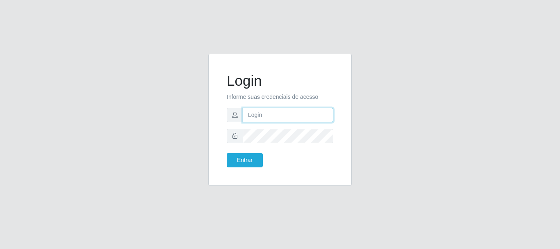
click at [270, 111] on input "text" at bounding box center [287, 115] width 91 height 14
type input "[EMAIL_ADDRESS][DOMAIN_NAME]"
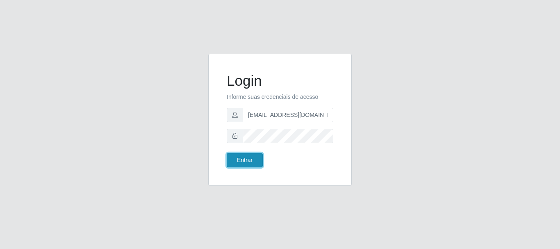
click at [250, 164] on button "Entrar" at bounding box center [245, 160] width 36 height 14
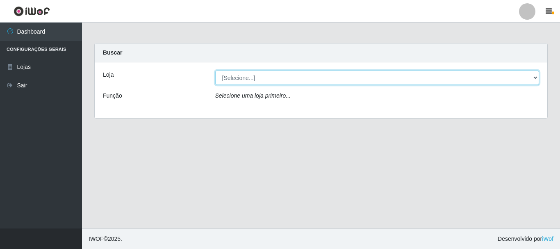
click at [537, 75] on select "[Selecione...] SuperFácil Atacado - Rodoviária" at bounding box center [377, 77] width 324 height 14
select select "400"
click at [215, 70] on select "[Selecione...] SuperFácil Atacado - Rodoviária" at bounding box center [377, 77] width 324 height 14
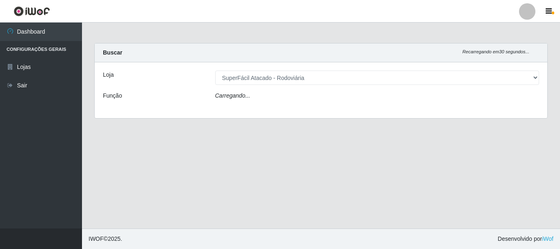
click at [510, 104] on div "Loja [Selecione...] SuperFácil Atacado - Rodoviária Função Carregando..." at bounding box center [321, 90] width 452 height 56
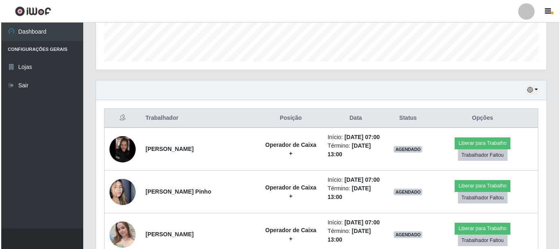
scroll to position [246, 0]
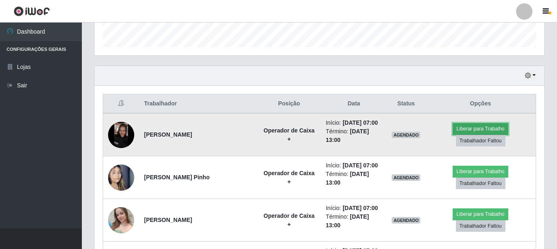
click at [489, 125] on button "Liberar para Trabalho" at bounding box center [480, 128] width 55 height 11
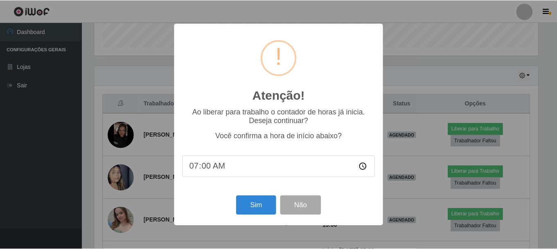
scroll to position [170, 446]
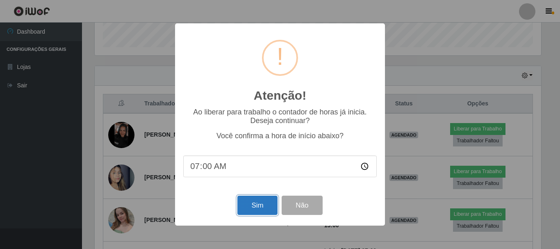
click at [249, 206] on button "Sim" at bounding box center [257, 204] width 40 height 19
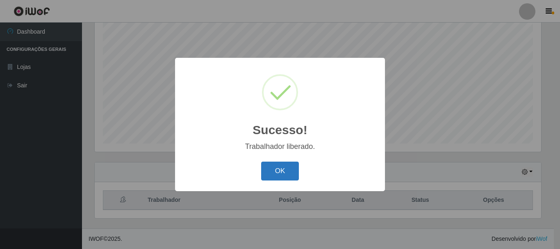
click at [285, 174] on button "OK" at bounding box center [280, 170] width 38 height 19
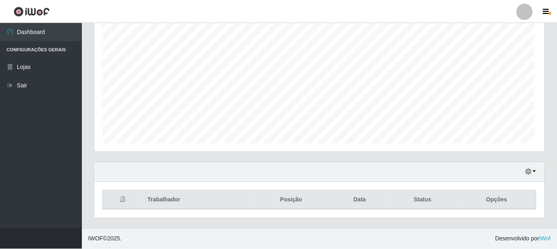
scroll to position [170, 450]
click at [547, 106] on div "Agendamentos Day Month" at bounding box center [319, 71] width 463 height 181
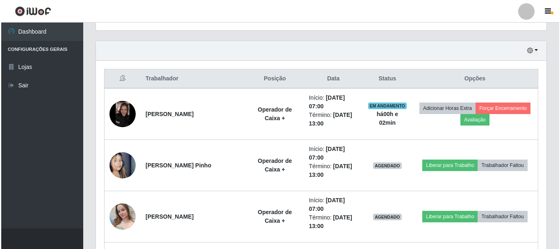
scroll to position [270, 0]
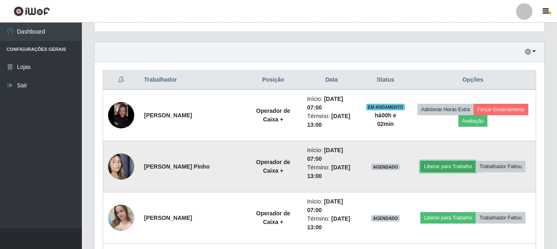
click at [444, 163] on button "Liberar para Trabalho" at bounding box center [448, 166] width 55 height 11
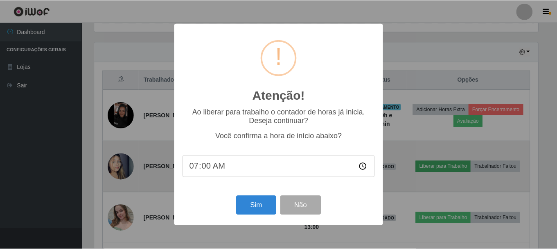
scroll to position [170, 446]
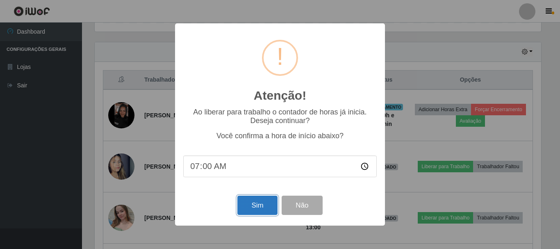
click at [260, 208] on button "Sim" at bounding box center [257, 204] width 40 height 19
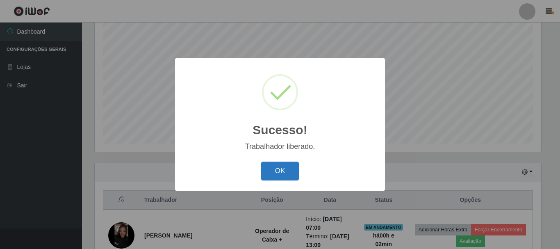
click at [281, 174] on button "OK" at bounding box center [280, 170] width 38 height 19
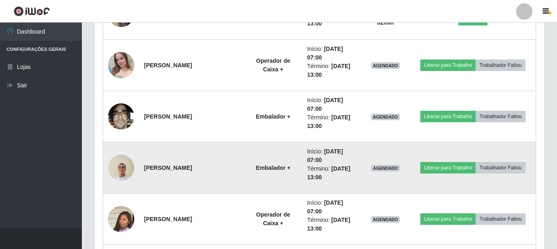
scroll to position [436, 0]
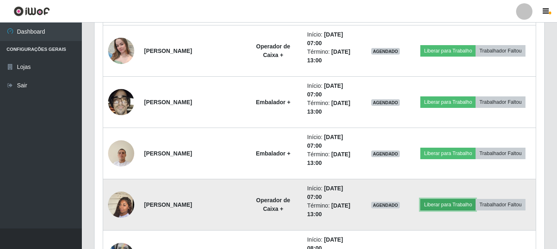
click at [445, 208] on button "Liberar para Trabalho" at bounding box center [448, 204] width 55 height 11
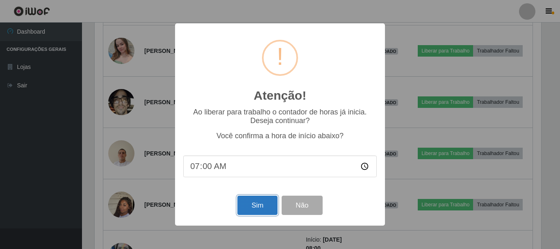
click at [257, 210] on button "Sim" at bounding box center [257, 204] width 40 height 19
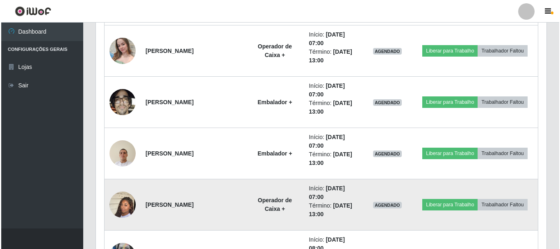
scroll to position [0, 0]
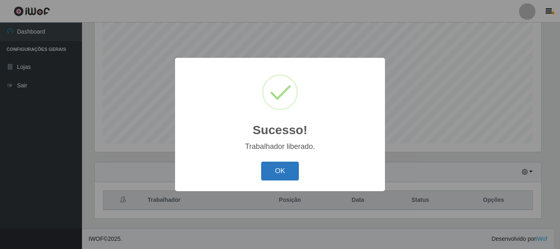
click at [279, 177] on button "OK" at bounding box center [280, 170] width 38 height 19
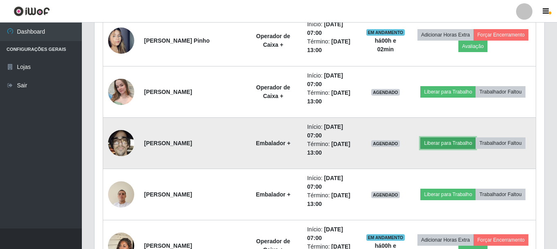
click at [465, 147] on button "Liberar para Trabalho" at bounding box center [448, 142] width 55 height 11
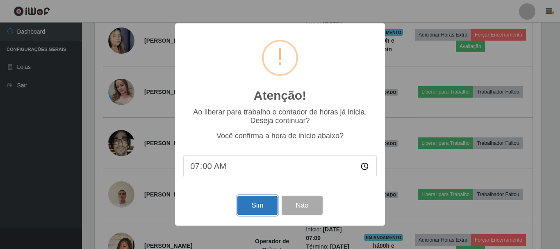
click at [270, 211] on button "Sim" at bounding box center [257, 204] width 40 height 19
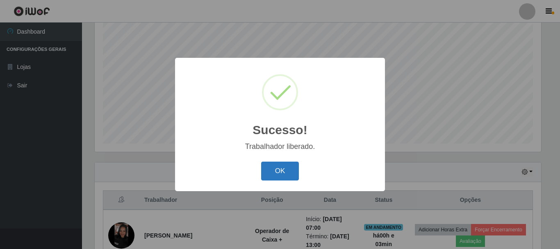
click at [281, 171] on button "OK" at bounding box center [280, 170] width 38 height 19
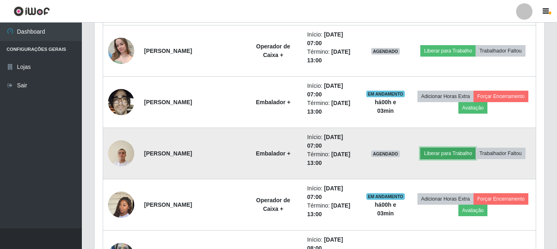
click at [447, 156] on button "Liberar para Trabalho" at bounding box center [448, 152] width 55 height 11
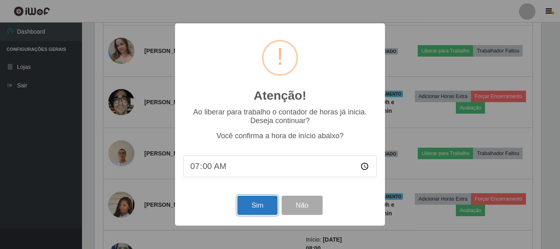
click at [258, 205] on button "Sim" at bounding box center [257, 204] width 40 height 19
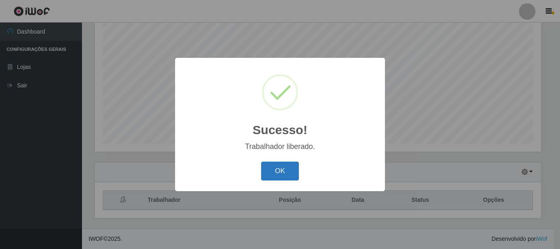
click at [281, 166] on button "OK" at bounding box center [280, 170] width 38 height 19
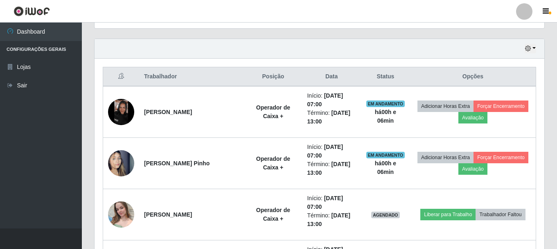
scroll to position [313, 0]
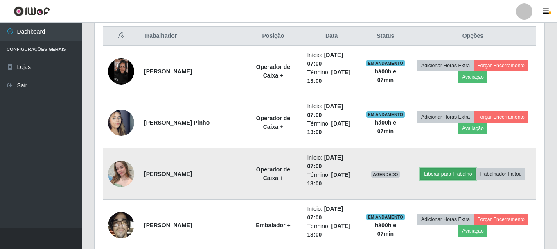
click at [441, 172] on button "Liberar para Trabalho" at bounding box center [448, 173] width 55 height 11
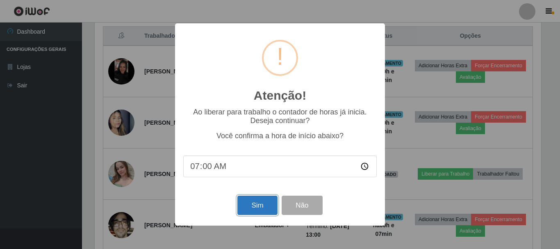
click at [251, 203] on button "Sim" at bounding box center [257, 204] width 40 height 19
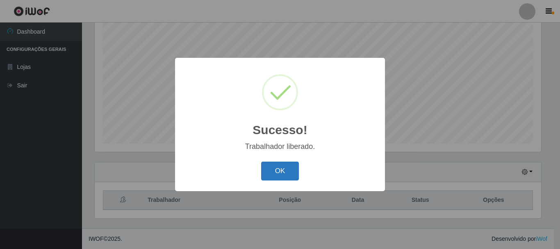
click at [285, 174] on button "OK" at bounding box center [280, 170] width 38 height 19
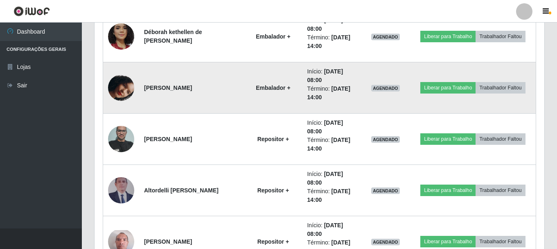
scroll to position [805, 0]
